Goal: Use online tool/utility: Utilize a website feature to perform a specific function

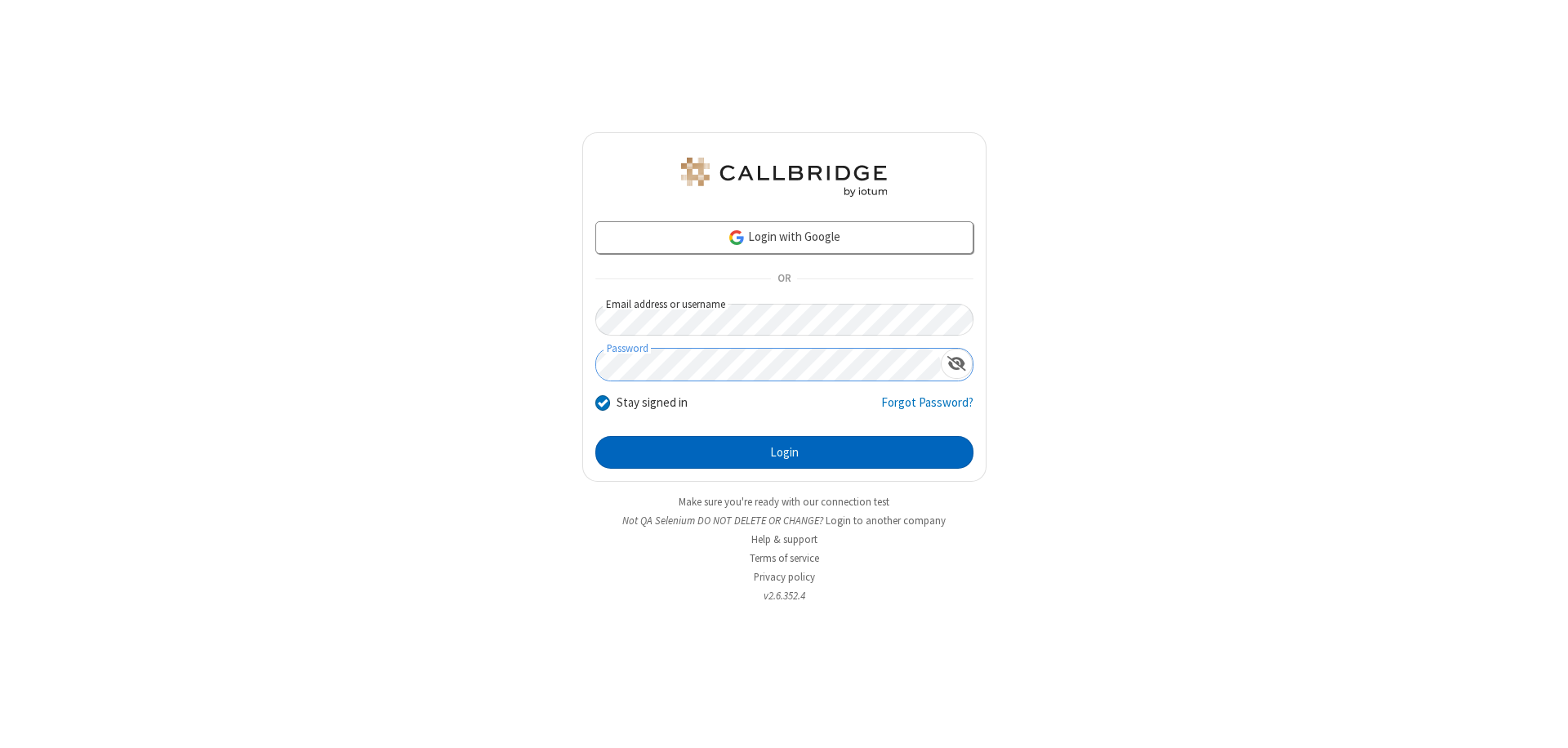
click at [784, 452] on button "Login" at bounding box center [784, 452] width 378 height 33
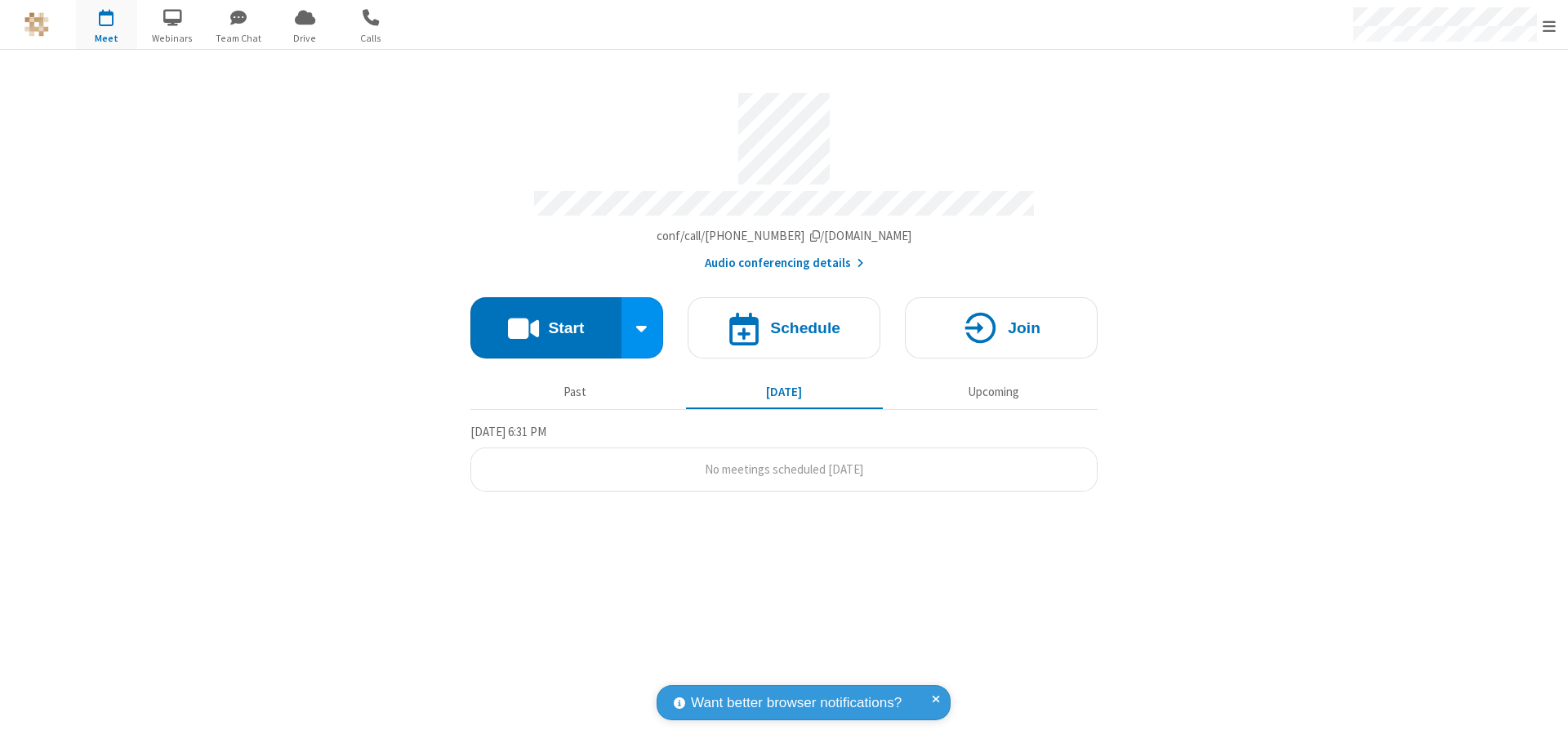
click at [545, 320] on button "Start" at bounding box center [546, 328] width 151 height 61
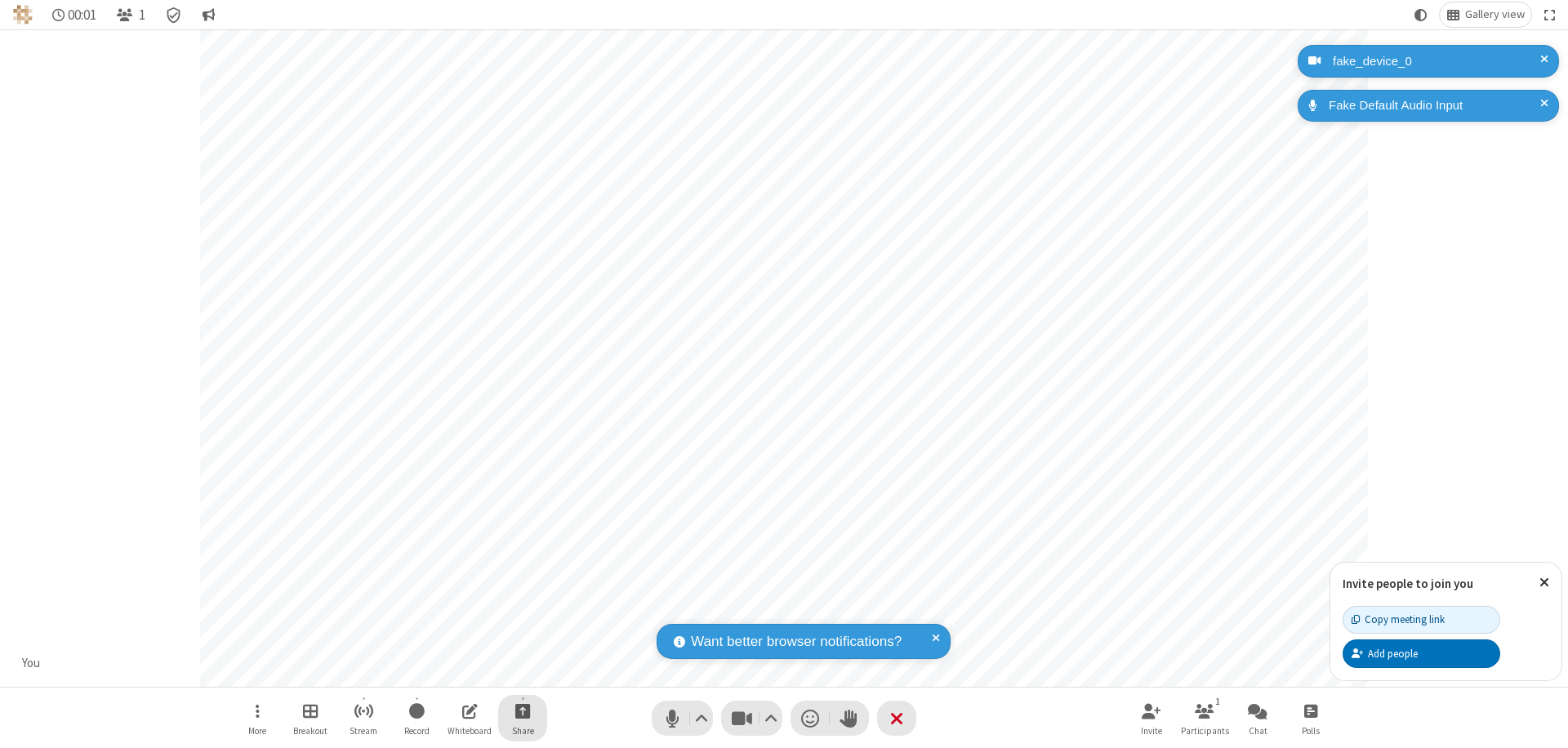
click at [523, 710] on span "Start sharing" at bounding box center [523, 711] width 15 height 21
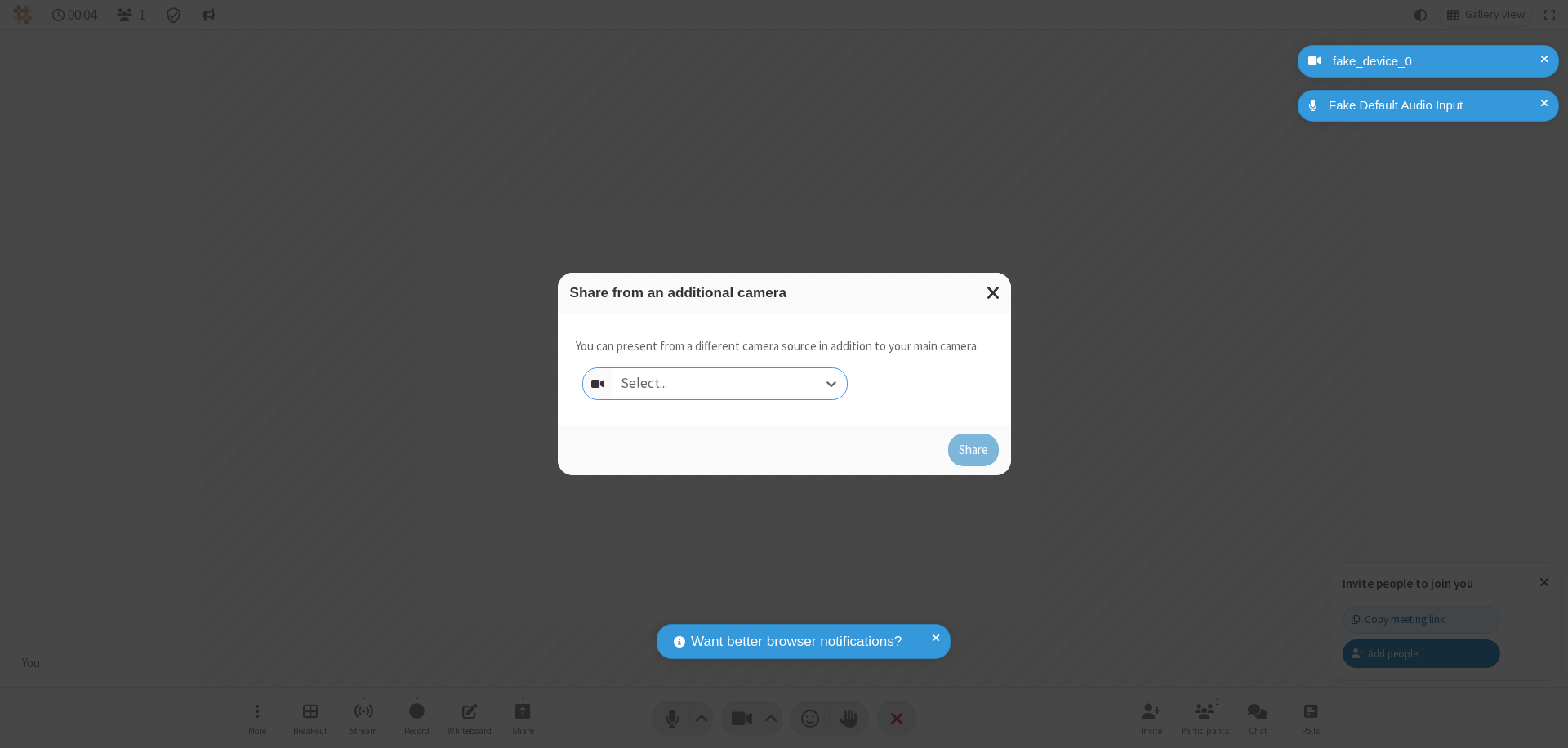
click at [729, 383] on div "Select..." at bounding box center [729, 383] width 235 height 31
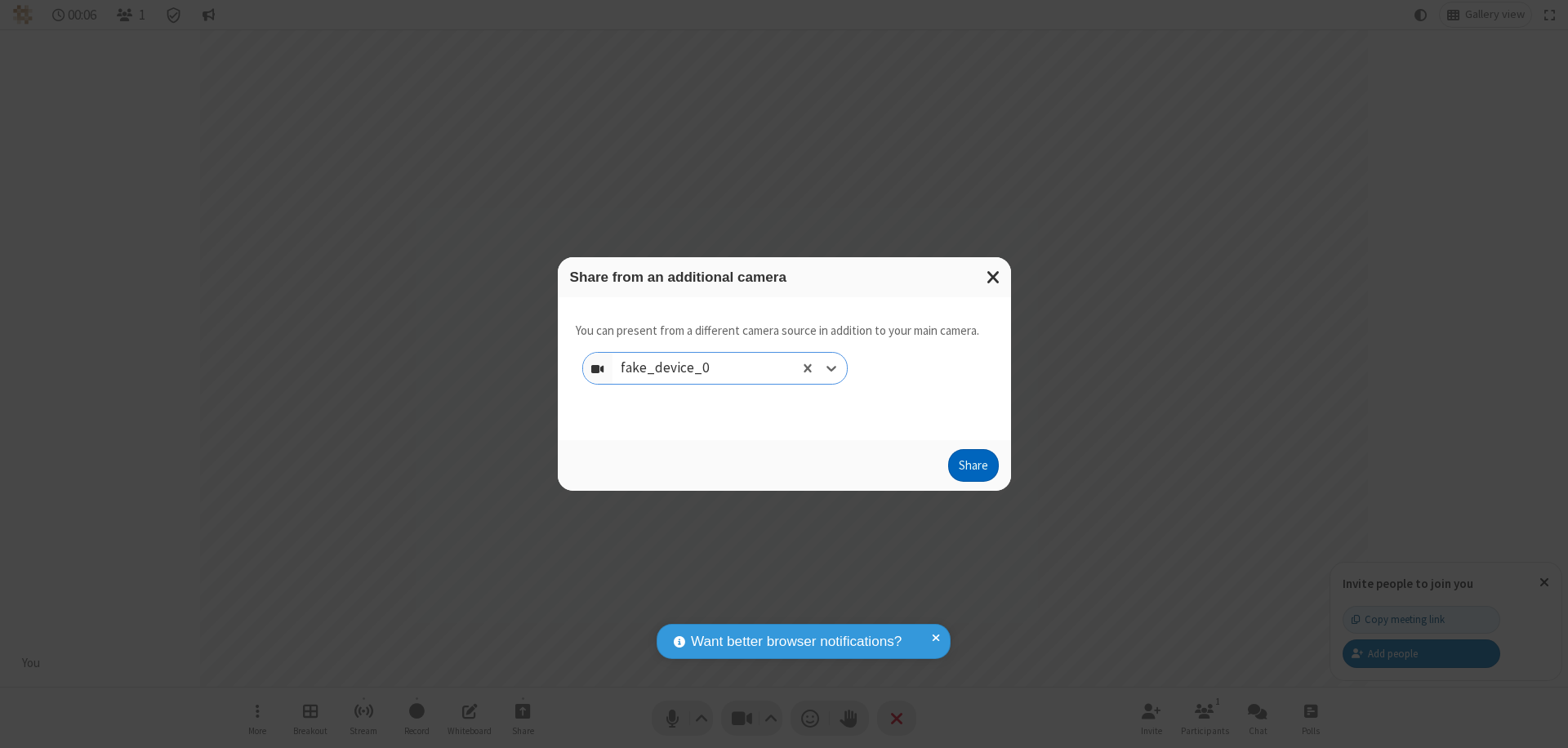
click at [972, 469] on button "Share" at bounding box center [973, 465] width 51 height 33
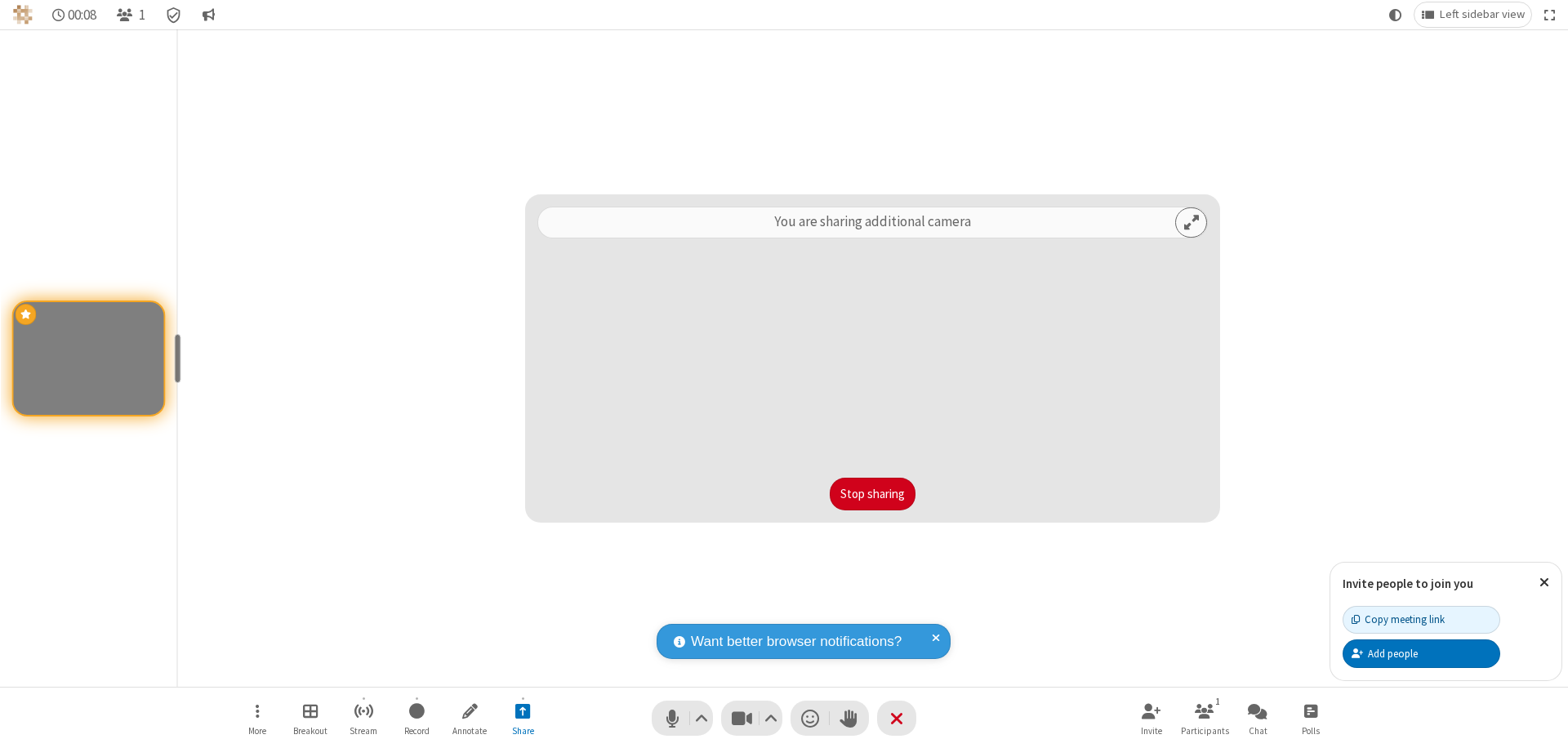
click at [872, 494] on button "Stop sharing" at bounding box center [873, 494] width 86 height 33
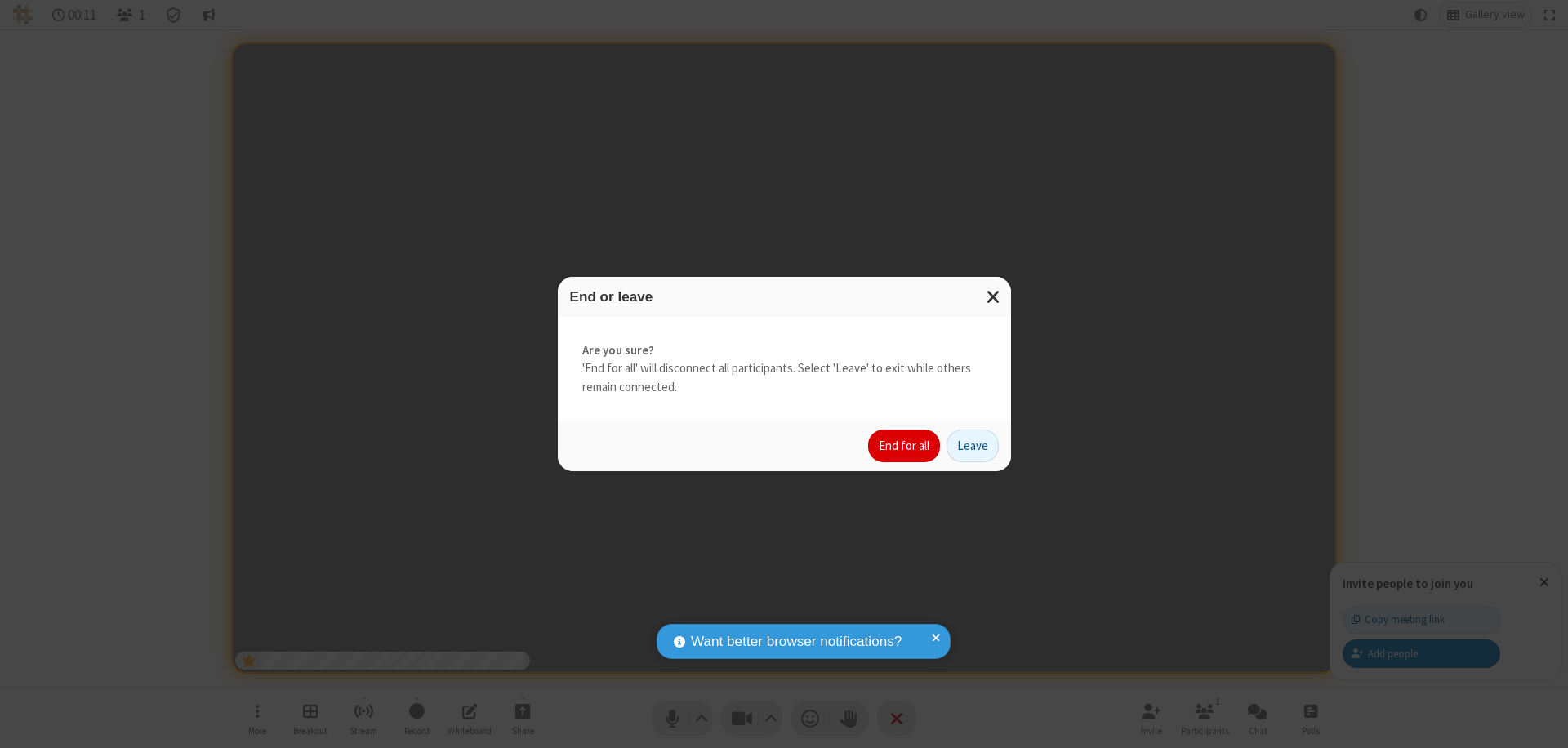
click at [904, 446] on button "End for all" at bounding box center [904, 446] width 72 height 33
